Goal: Information Seeking & Learning: Check status

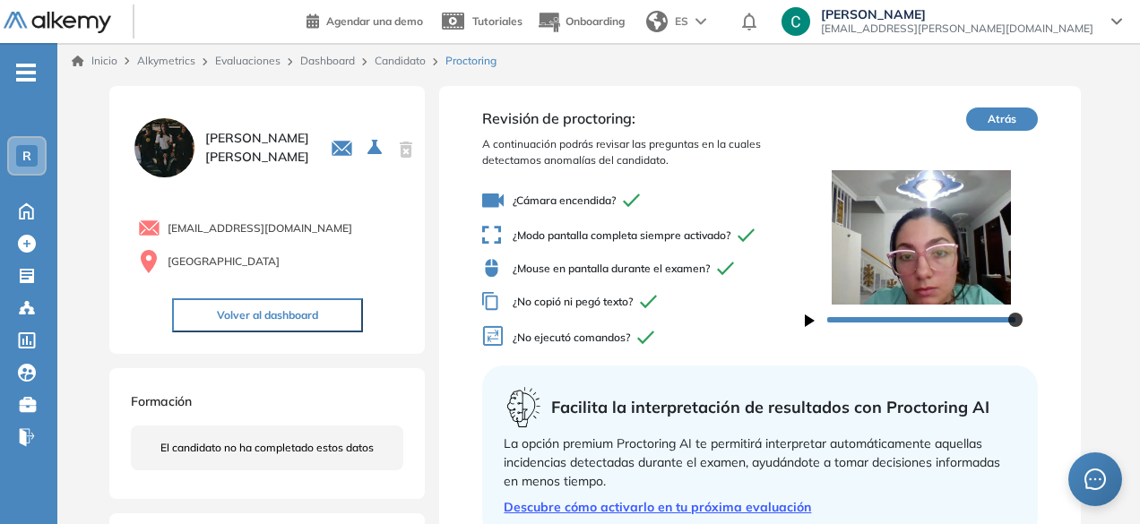
click at [1002, 108] on button "Atrás" at bounding box center [1002, 119] width 72 height 23
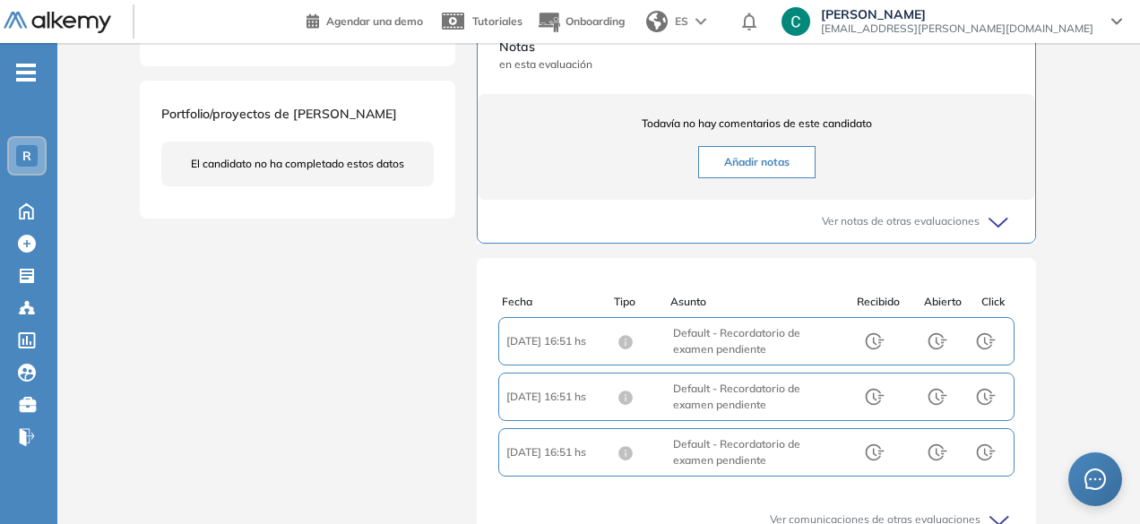
scroll to position [572, 0]
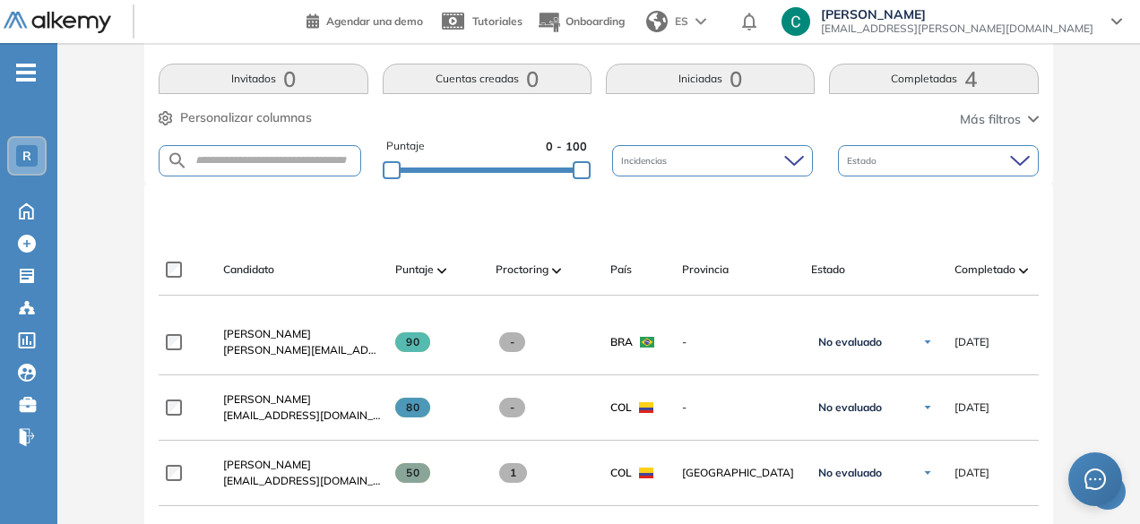
scroll to position [353, 0]
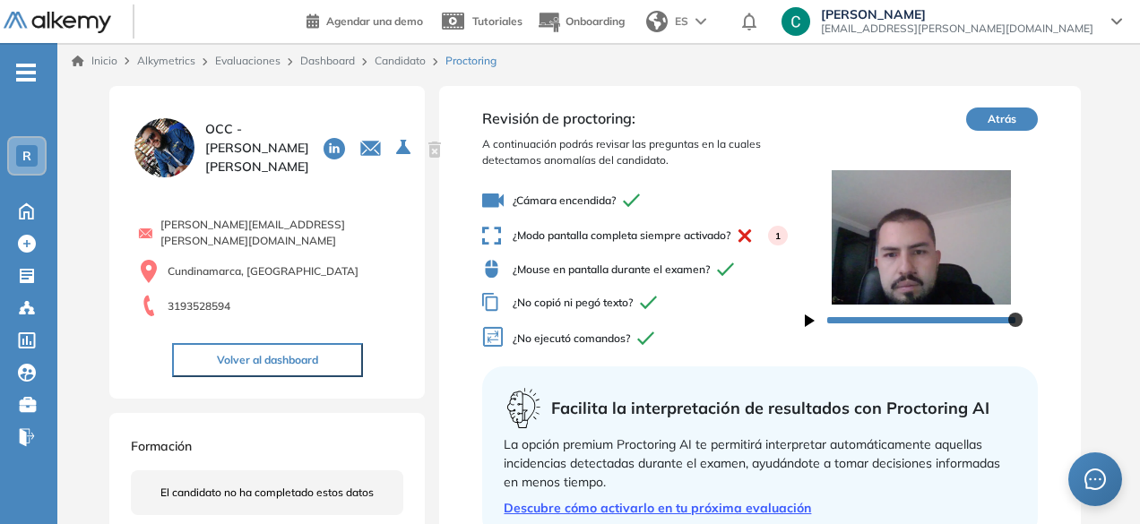
click at [993, 123] on button "Atrás" at bounding box center [1002, 119] width 72 height 23
